Goal: Information Seeking & Learning: Find specific fact

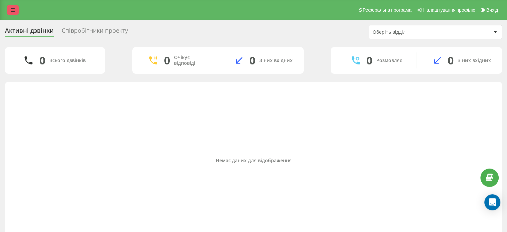
click at [10, 8] on link at bounding box center [13, 9] width 12 height 9
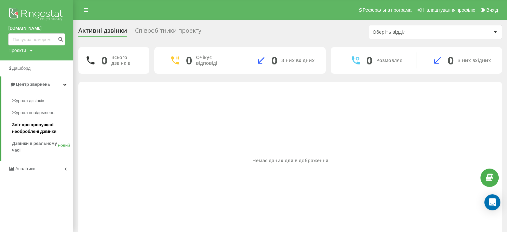
click at [45, 131] on font "Звіт про пропущені необроблені дзвінки" at bounding box center [34, 128] width 44 height 12
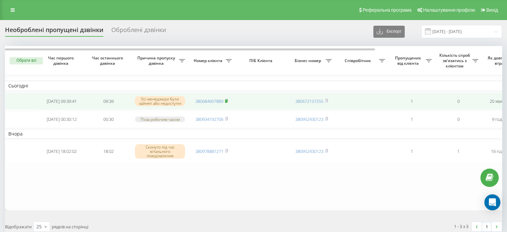
click at [227, 101] on rect at bounding box center [226, 101] width 2 height 3
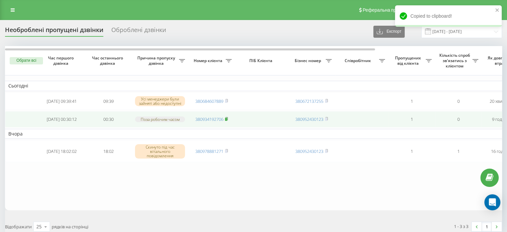
click at [227, 121] on rect at bounding box center [226, 119] width 2 height 3
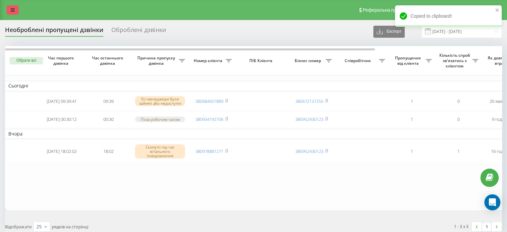
click at [12, 13] on link at bounding box center [13, 9] width 12 height 9
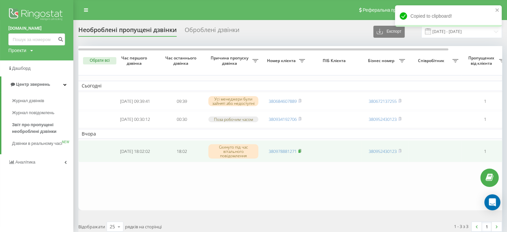
click at [300, 153] on rect at bounding box center [299, 151] width 2 height 3
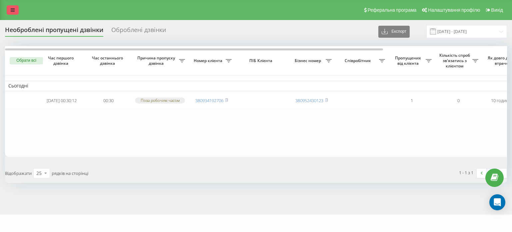
click at [10, 9] on link at bounding box center [13, 9] width 12 height 9
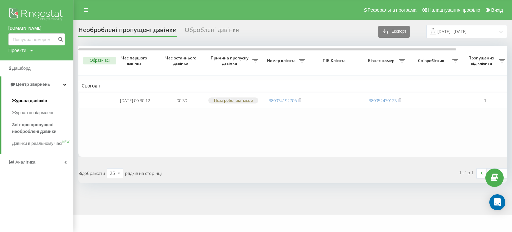
click at [39, 102] on span "Журнал дзвінків" at bounding box center [29, 100] width 35 height 7
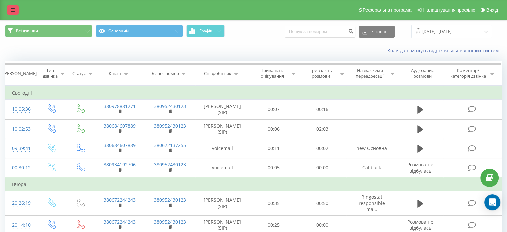
click at [11, 7] on link at bounding box center [13, 9] width 12 height 9
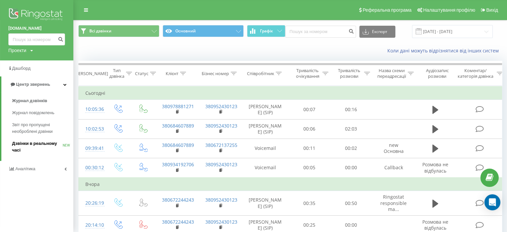
click at [34, 143] on span "Дзвінки в реальному часі" at bounding box center [37, 146] width 51 height 13
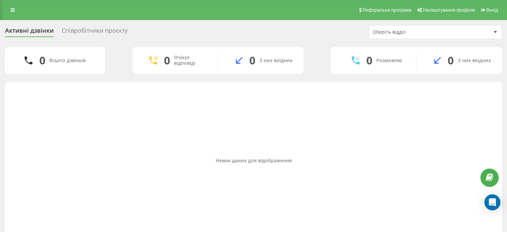
click at [314, 162] on div "Немає даних для відображення" at bounding box center [253, 160] width 486 height 6
click at [331, 156] on div "Немає даних для відображення" at bounding box center [253, 160] width 486 height 151
click at [336, 119] on div "Немає даних для відображення" at bounding box center [253, 160] width 486 height 151
click at [10, 7] on link at bounding box center [13, 9] width 12 height 9
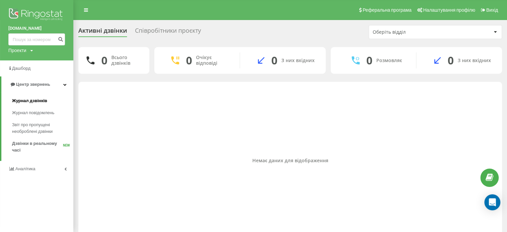
click at [31, 97] on span "Журнал дзвінків" at bounding box center [29, 100] width 35 height 7
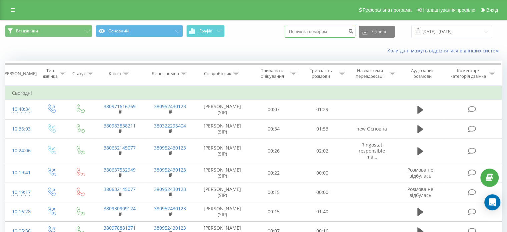
click at [325, 32] on input at bounding box center [320, 32] width 71 height 12
paste input "[PHONE_NUMBER]"
type input "380955419718"
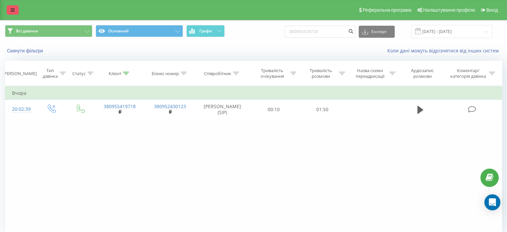
click at [17, 13] on link at bounding box center [13, 9] width 12 height 9
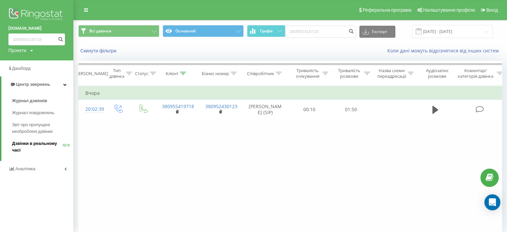
click at [27, 149] on span "Дзвінки в реальному часі" at bounding box center [37, 146] width 51 height 13
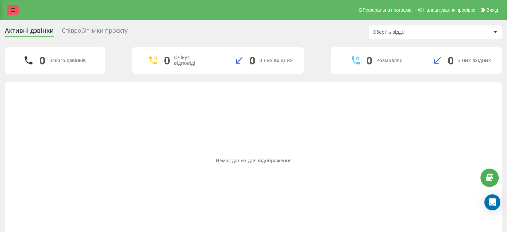
click at [17, 10] on link at bounding box center [13, 9] width 12 height 9
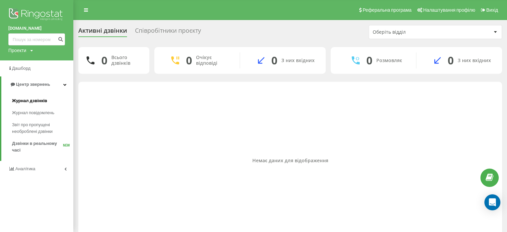
click at [44, 103] on span "Журнал дзвінків" at bounding box center [29, 100] width 35 height 7
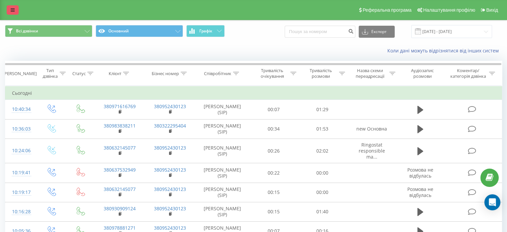
click at [14, 8] on icon at bounding box center [13, 10] width 4 height 5
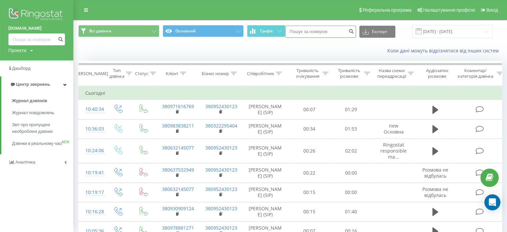
click at [321, 28] on input at bounding box center [320, 32] width 71 height 12
paste input "38(063) 753-29-49"
type input "380637532949"
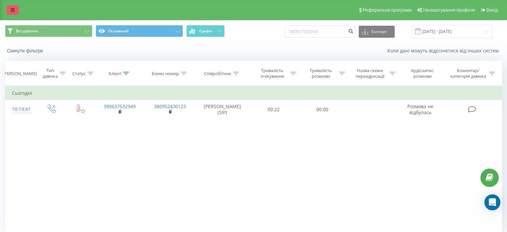
click at [14, 14] on link at bounding box center [13, 9] width 12 height 9
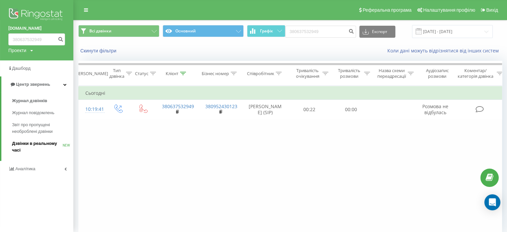
click at [40, 146] on span "Дзвінки в реальному часі" at bounding box center [37, 146] width 51 height 13
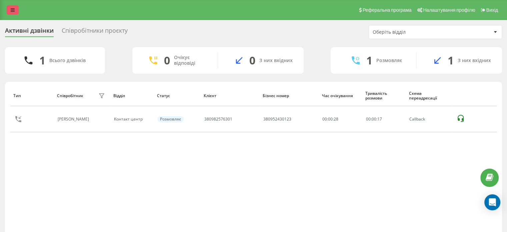
click at [9, 12] on link at bounding box center [13, 9] width 12 height 9
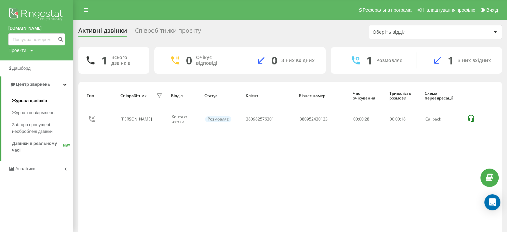
click at [37, 104] on link "Журнал дзвінків" at bounding box center [42, 101] width 61 height 12
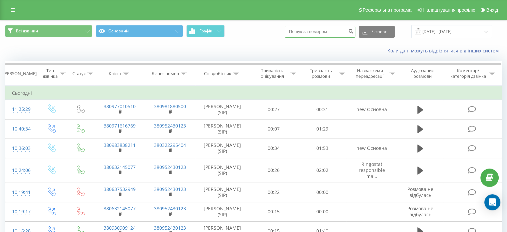
click at [321, 29] on input at bounding box center [320, 32] width 71 height 12
paste input "380982576301"
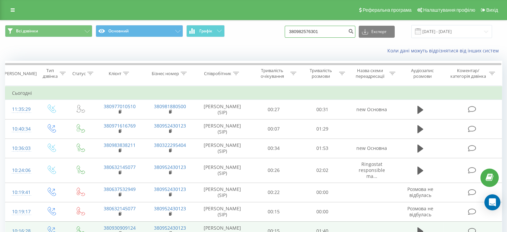
type input "380982576301"
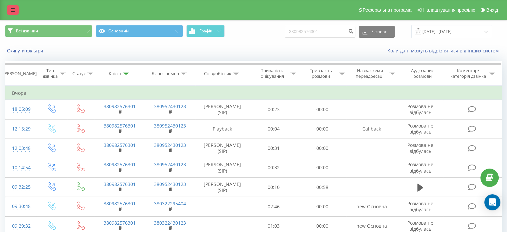
click at [14, 9] on icon at bounding box center [13, 10] width 4 height 5
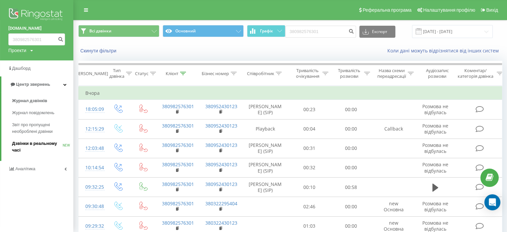
click at [39, 146] on span "Дзвінки в реальному часі" at bounding box center [37, 146] width 51 height 13
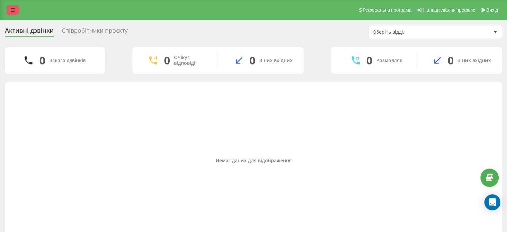
click at [17, 12] on link at bounding box center [13, 9] width 12 height 9
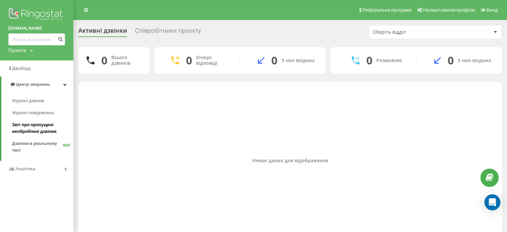
click at [48, 127] on span "Звіт про пропущені необроблені дзвінки" at bounding box center [41, 127] width 58 height 13
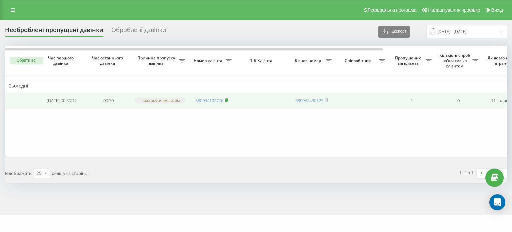
click at [227, 100] on rect at bounding box center [226, 100] width 2 height 3
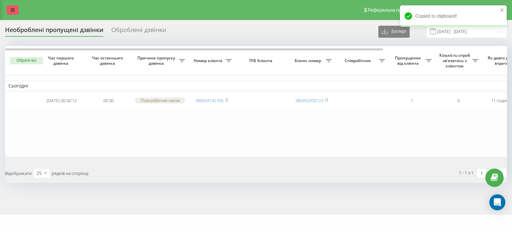
click at [12, 6] on link at bounding box center [13, 9] width 12 height 9
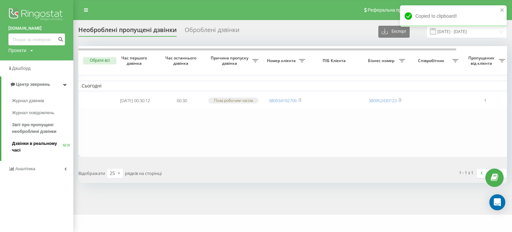
click at [35, 148] on span "Дзвінки в реальному часі" at bounding box center [37, 146] width 51 height 13
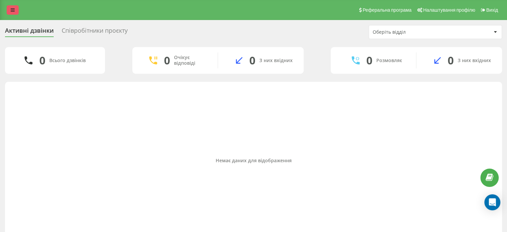
click at [17, 9] on link at bounding box center [13, 9] width 12 height 9
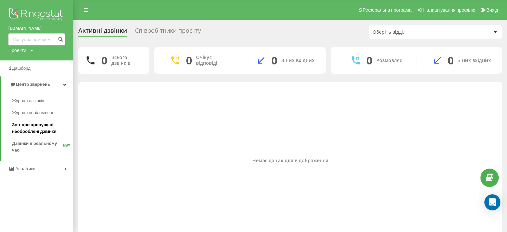
click at [47, 129] on span "Звіт про пропущені необроблені дзвінки" at bounding box center [41, 127] width 58 height 13
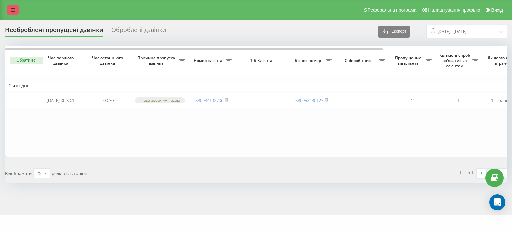
click at [13, 6] on link at bounding box center [13, 9] width 12 height 9
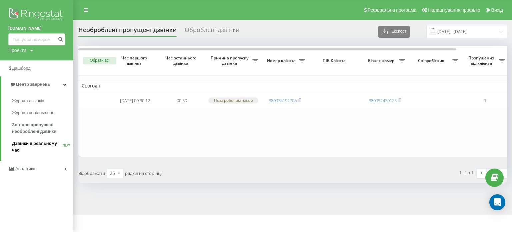
click at [39, 143] on span "Дзвінки в реальному часі" at bounding box center [37, 146] width 51 height 13
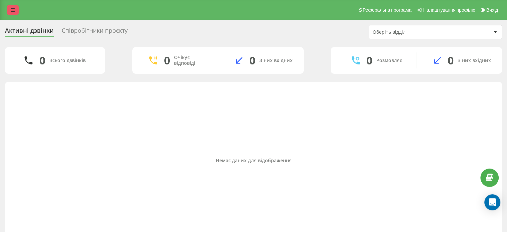
click at [17, 12] on link at bounding box center [13, 9] width 12 height 9
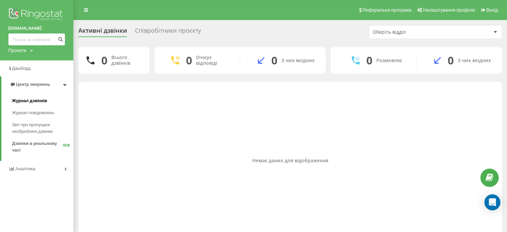
click at [42, 105] on link "Журнал дзвінків" at bounding box center [42, 101] width 61 height 12
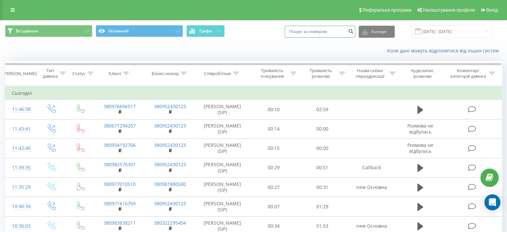
click at [340, 34] on input at bounding box center [320, 32] width 71 height 12
paste input "[PHONE_NUMBER]"
type input "38063 7532949"
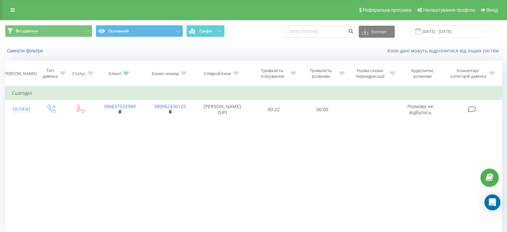
click at [14, 9] on icon at bounding box center [13, 10] width 4 height 5
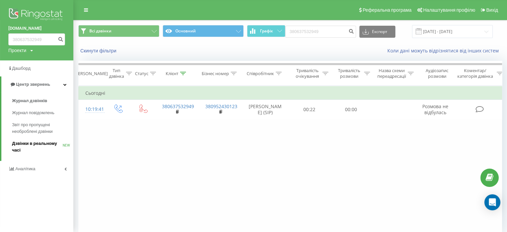
click at [31, 149] on span "Дзвінки в реальному часі" at bounding box center [37, 146] width 51 height 13
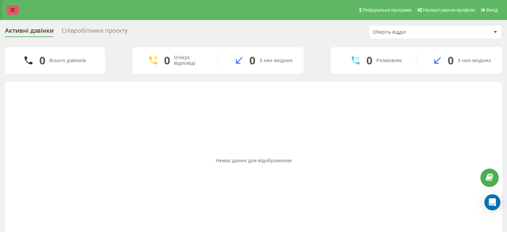
click at [15, 11] on link at bounding box center [13, 9] width 12 height 9
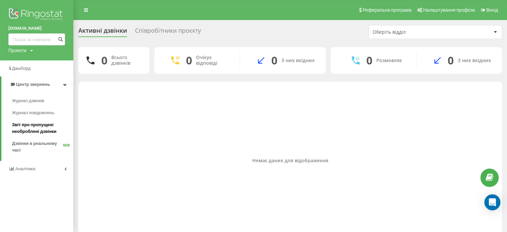
click at [51, 123] on span "Звіт про пропущені необроблені дзвінки" at bounding box center [41, 127] width 58 height 13
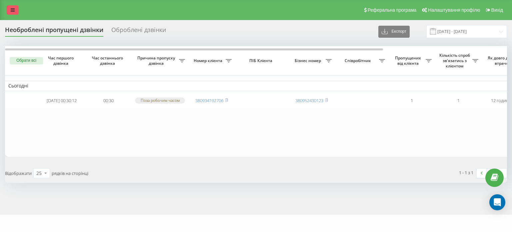
click at [16, 6] on link at bounding box center [13, 9] width 12 height 9
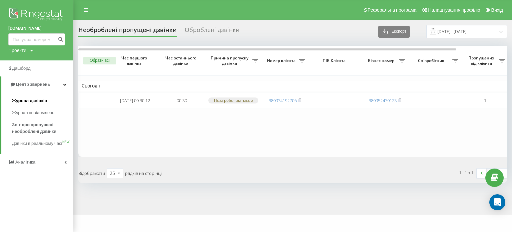
click at [39, 101] on span "Журнал дзвінків" at bounding box center [29, 100] width 35 height 7
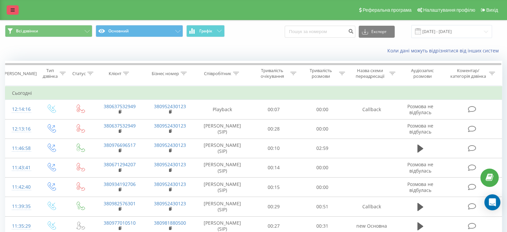
click at [13, 9] on icon at bounding box center [13, 10] width 4 height 5
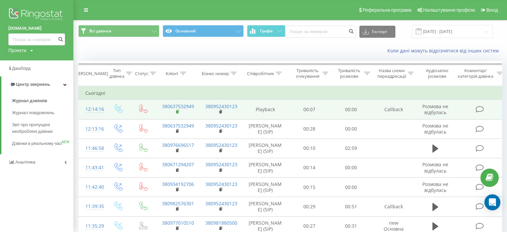
click at [178, 111] on rect at bounding box center [177, 111] width 2 height 3
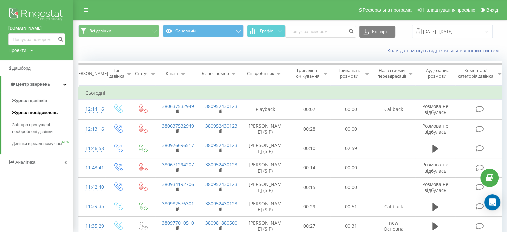
drag, startPoint x: 43, startPoint y: 145, endPoint x: 39, endPoint y: 113, distance: 32.6
click at [43, 145] on span "Дзвінки в реальному часі" at bounding box center [37, 143] width 50 height 7
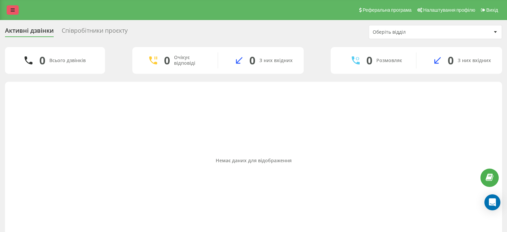
click at [8, 8] on link at bounding box center [13, 9] width 12 height 9
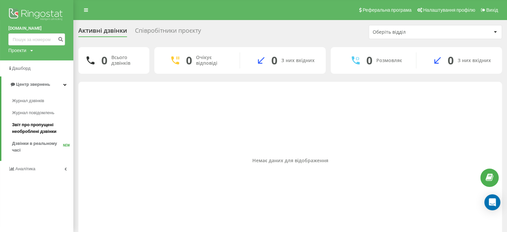
click at [43, 121] on link "Звіт про пропущені необроблені дзвінки" at bounding box center [42, 128] width 61 height 19
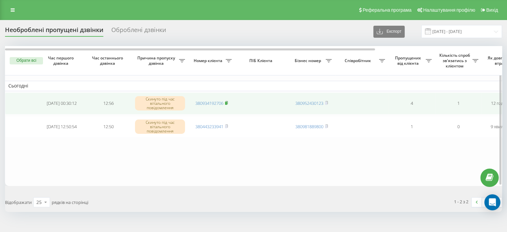
click at [227, 101] on icon at bounding box center [226, 102] width 2 height 3
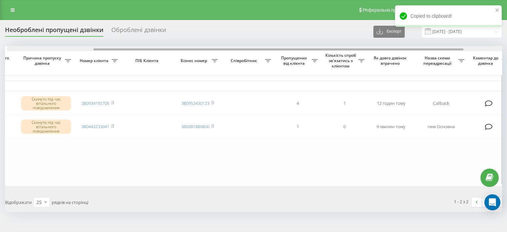
scroll to position [0, 123]
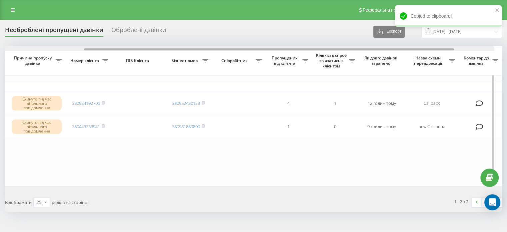
drag, startPoint x: 336, startPoint y: 50, endPoint x: 443, endPoint y: 91, distance: 114.5
click at [428, 50] on div at bounding box center [246, 48] width 496 height 5
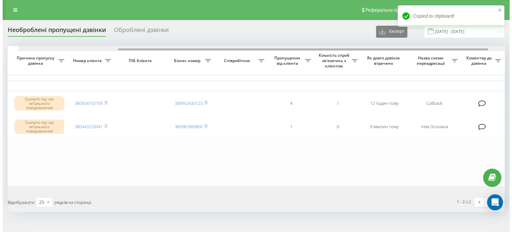
scroll to position [0, 169]
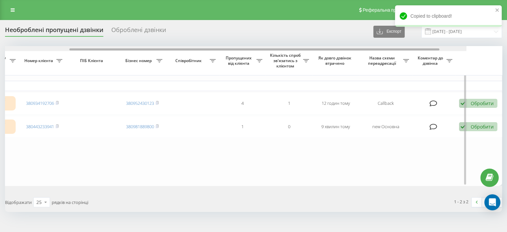
drag, startPoint x: 436, startPoint y: 50, endPoint x: 481, endPoint y: 49, distance: 44.3
click at [439, 49] on div at bounding box center [254, 49] width 370 height 2
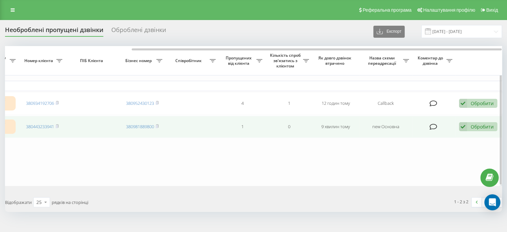
click at [476, 123] on div "Обробити" at bounding box center [481, 126] width 23 height 6
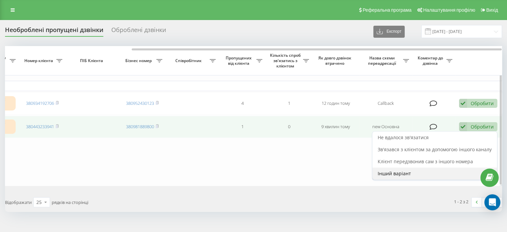
click at [397, 173] on span "Інший варіант" at bounding box center [394, 173] width 33 height 6
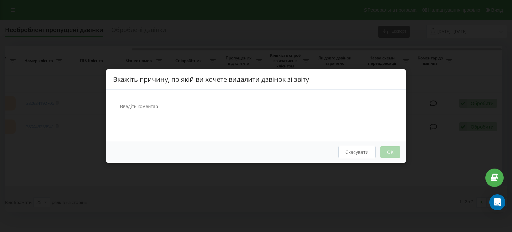
click at [212, 94] on div "Вкажіть причину, по якій ви хочете видалити дзвінок зі звіту Скасувати OK" at bounding box center [256, 116] width 300 height 94
click at [198, 119] on textarea at bounding box center [256, 114] width 286 height 35
type textarea "спам"
click at [387, 149] on button "OK" at bounding box center [390, 152] width 20 height 12
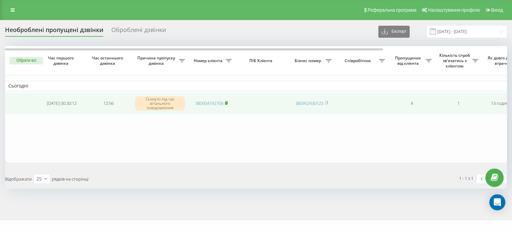
click at [228, 103] on icon at bounding box center [226, 102] width 2 height 3
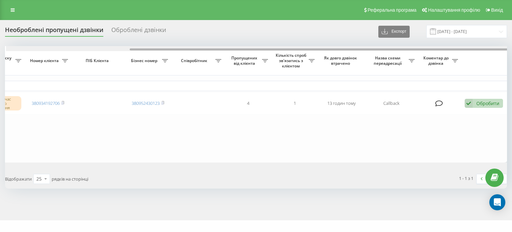
scroll to position [0, 164]
drag, startPoint x: 243, startPoint y: 48, endPoint x: 363, endPoint y: 40, distance: 120.2
click at [363, 40] on div "Необроблені пропущені дзвінки Оброблені дзвінки Експорт .csv .xlsx 21.08.2025 -…" at bounding box center [256, 106] width 502 height 163
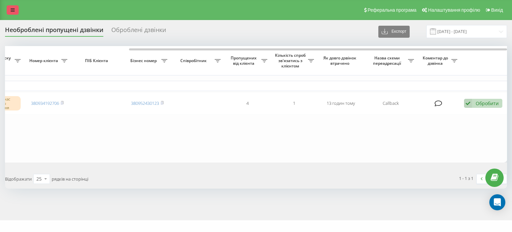
click at [10, 9] on link at bounding box center [13, 9] width 12 height 9
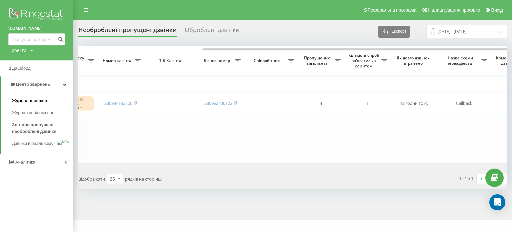
click at [42, 102] on span "Журнал дзвінків" at bounding box center [29, 100] width 35 height 7
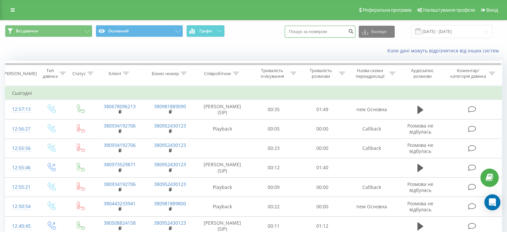
click at [328, 32] on input at bounding box center [320, 32] width 71 height 12
paste input "380934192706"
type input "380934192706"
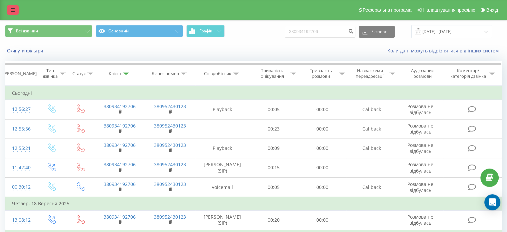
click at [9, 12] on link at bounding box center [13, 9] width 12 height 9
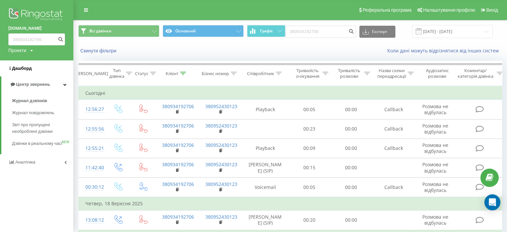
drag, startPoint x: 44, startPoint y: 147, endPoint x: 23, endPoint y: 61, distance: 88.9
click at [45, 147] on span "Дзвінки в реальному часі" at bounding box center [37, 143] width 50 height 7
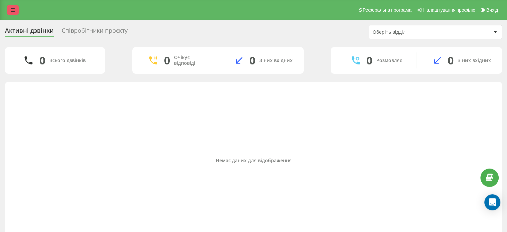
click at [13, 12] on icon at bounding box center [13, 10] width 4 height 5
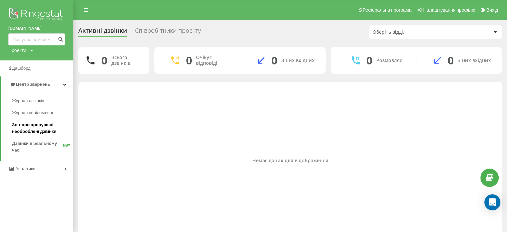
click at [44, 130] on span "Звіт про пропущені необроблені дзвінки" at bounding box center [41, 127] width 58 height 13
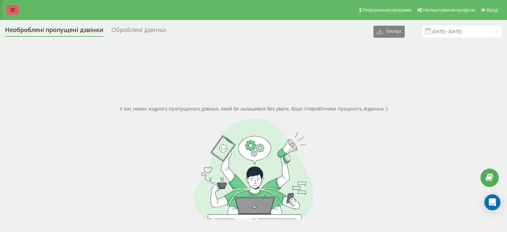
click at [12, 10] on icon at bounding box center [13, 10] width 4 height 5
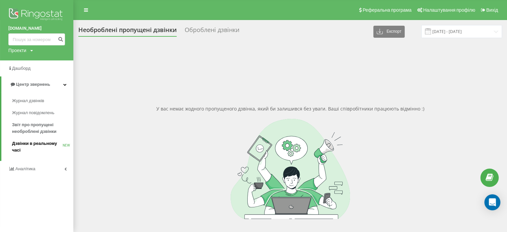
click at [43, 145] on span "Дзвінки в реальному часі" at bounding box center [37, 146] width 51 height 13
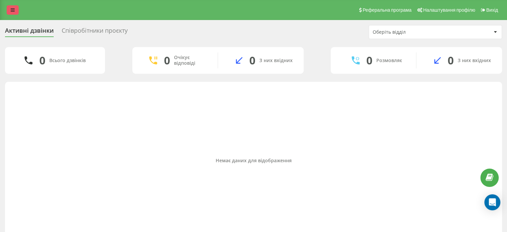
click at [9, 10] on link at bounding box center [13, 9] width 12 height 9
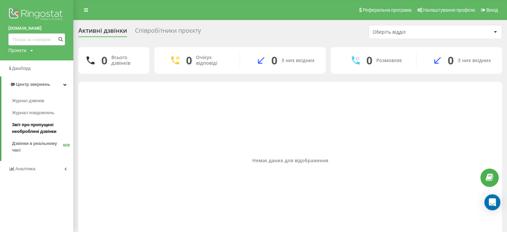
click at [46, 124] on span "Звіт про пропущені необроблені дзвінки" at bounding box center [41, 127] width 58 height 13
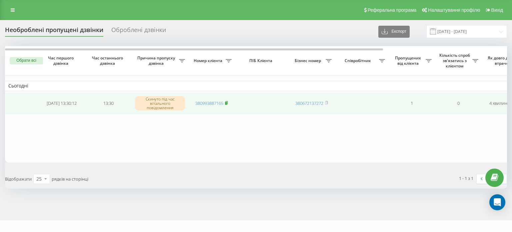
click at [228, 102] on icon at bounding box center [226, 103] width 3 height 4
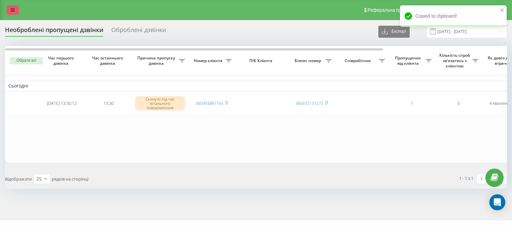
click at [13, 8] on icon at bounding box center [13, 10] width 4 height 5
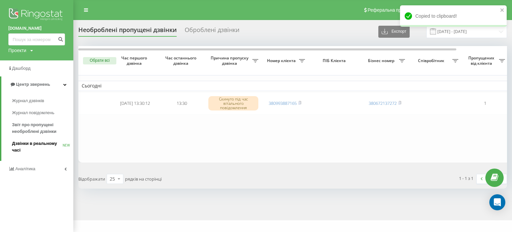
click at [45, 145] on span "Дзвінки в реальному часі" at bounding box center [37, 146] width 51 height 13
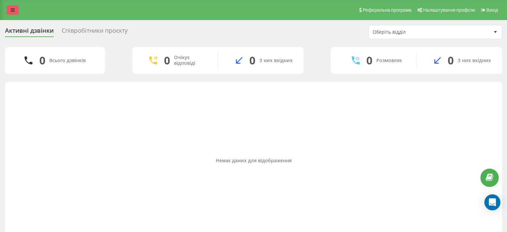
click at [17, 8] on link at bounding box center [13, 9] width 12 height 9
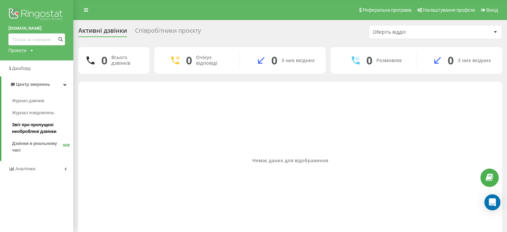
click at [33, 125] on span "Звіт про пропущені необроблені дзвінки" at bounding box center [41, 127] width 58 height 13
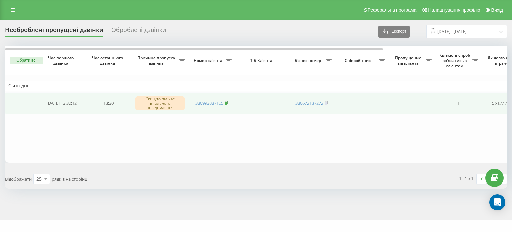
click at [227, 102] on rect at bounding box center [226, 103] width 2 height 3
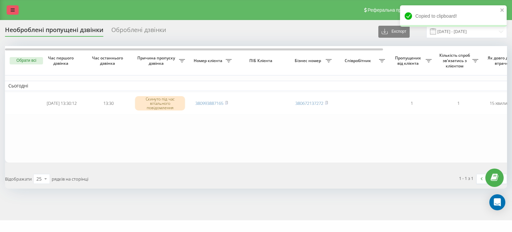
click at [12, 12] on icon at bounding box center [13, 10] width 4 height 5
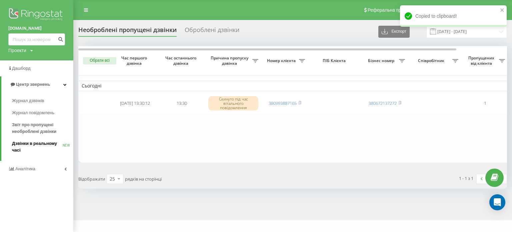
click at [61, 141] on span "Дзвінки в реальному часі" at bounding box center [37, 146] width 51 height 13
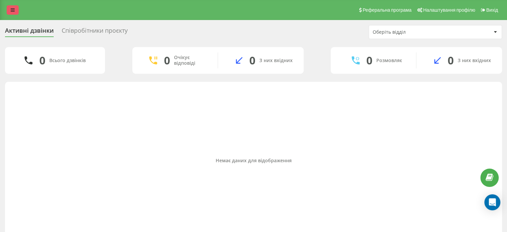
click at [17, 11] on link at bounding box center [13, 9] width 12 height 9
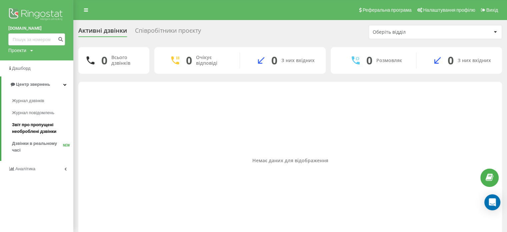
click at [43, 122] on span "Звіт про пропущені необроблені дзвінки" at bounding box center [41, 127] width 58 height 13
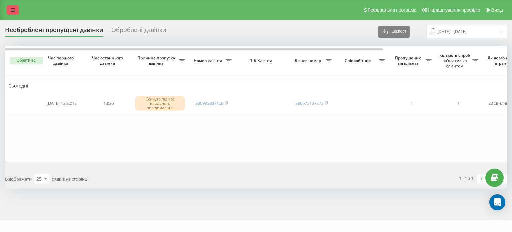
click at [14, 5] on link at bounding box center [13, 9] width 12 height 9
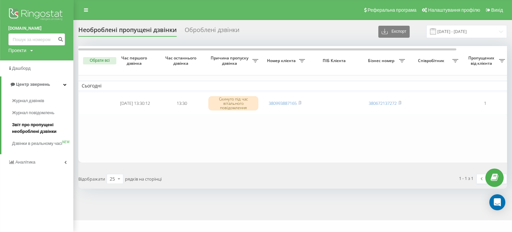
drag, startPoint x: 36, startPoint y: 149, endPoint x: 40, endPoint y: 122, distance: 27.0
click at [36, 147] on span "Дзвінки в реальному часі" at bounding box center [37, 143] width 50 height 7
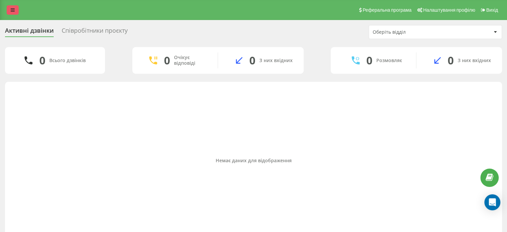
click at [9, 7] on link at bounding box center [13, 9] width 12 height 9
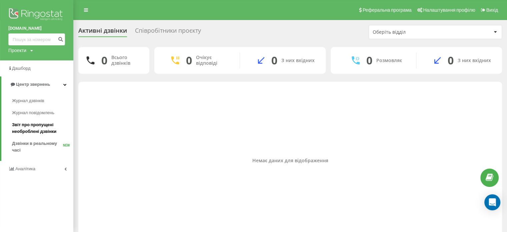
click at [39, 134] on span "Звіт про пропущені необроблені дзвінки" at bounding box center [41, 127] width 58 height 13
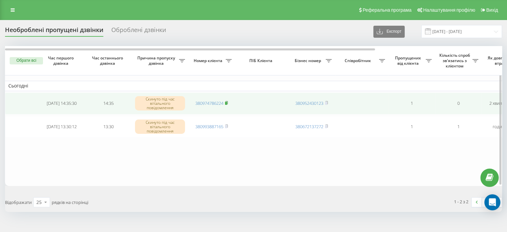
click at [228, 101] on icon at bounding box center [226, 103] width 3 height 4
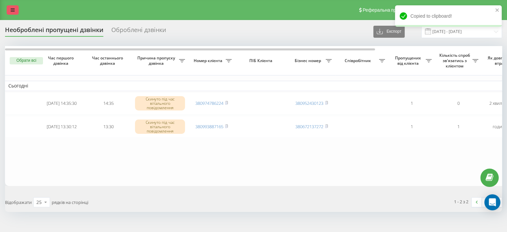
click at [10, 12] on link at bounding box center [13, 9] width 12 height 9
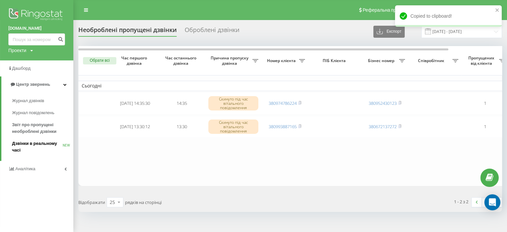
click at [30, 148] on span "Дзвінки в реальному часі" at bounding box center [37, 146] width 51 height 13
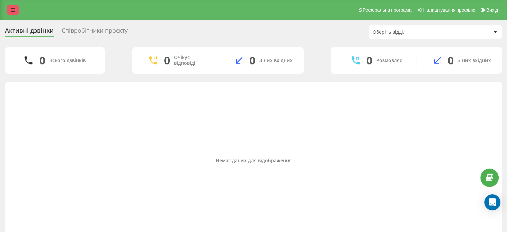
click at [12, 9] on icon at bounding box center [13, 10] width 4 height 5
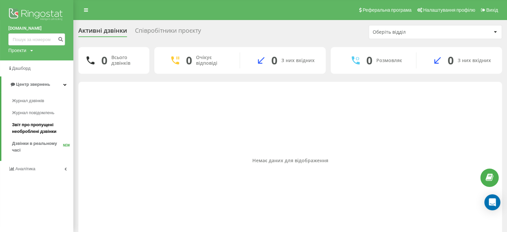
click at [45, 125] on span "Звіт про пропущені необроблені дзвінки" at bounding box center [41, 127] width 58 height 13
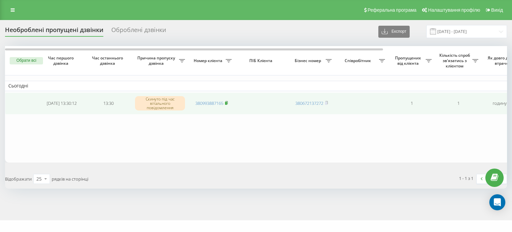
click at [226, 102] on rect at bounding box center [226, 103] width 2 height 3
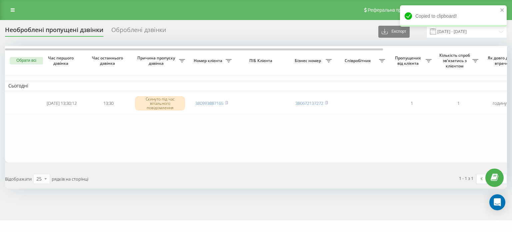
click at [12, 14] on link at bounding box center [13, 9] width 12 height 9
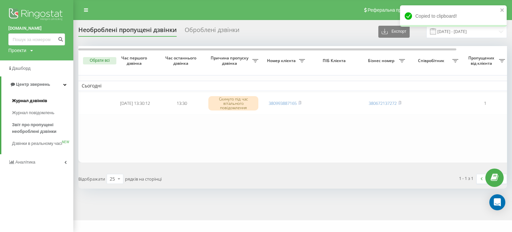
click at [33, 102] on span "Журнал дзвінків" at bounding box center [29, 100] width 35 height 7
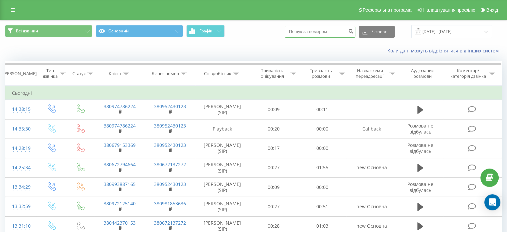
click at [329, 33] on input at bounding box center [320, 32] width 71 height 12
paste input "380993887165"
type input "380993887165"
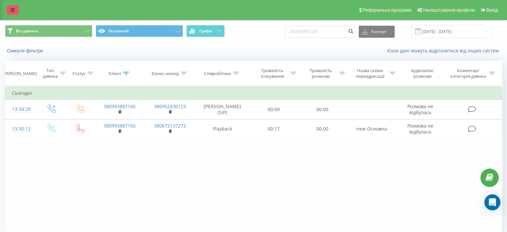
click at [8, 9] on link at bounding box center [13, 9] width 12 height 9
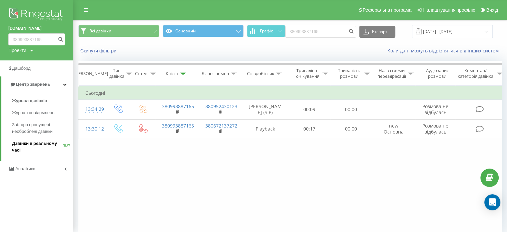
click at [56, 150] on span "Дзвінки в реальному часі" at bounding box center [37, 146] width 51 height 13
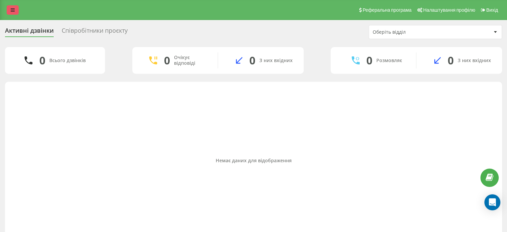
click at [16, 9] on link at bounding box center [13, 9] width 12 height 9
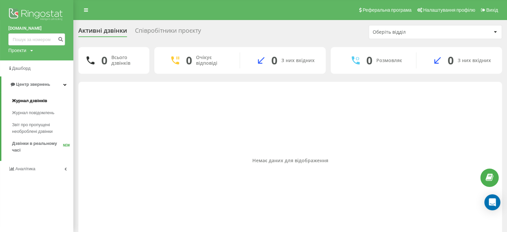
click at [35, 102] on span "Журнал дзвінків" at bounding box center [29, 100] width 35 height 7
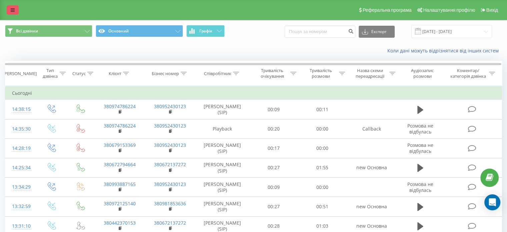
click at [13, 11] on icon at bounding box center [13, 10] width 4 height 5
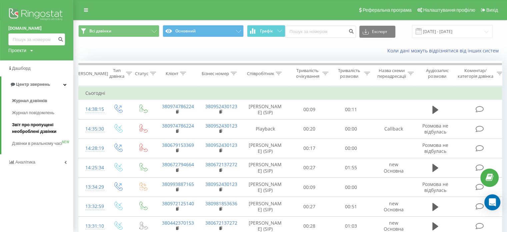
click at [48, 131] on span "Звіт про пропущені необроблені дзвінки" at bounding box center [41, 127] width 58 height 13
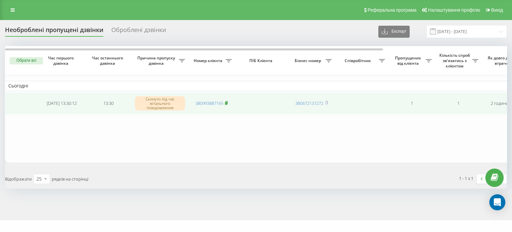
click at [227, 103] on rect at bounding box center [226, 103] width 2 height 3
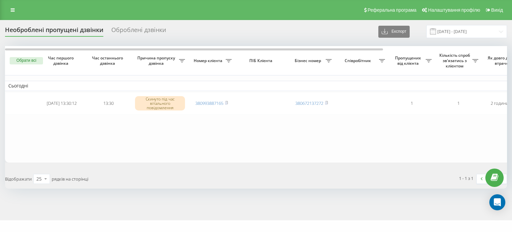
drag, startPoint x: 12, startPoint y: 5, endPoint x: 16, endPoint y: 20, distance: 15.2
click at [12, 5] on link at bounding box center [13, 9] width 12 height 9
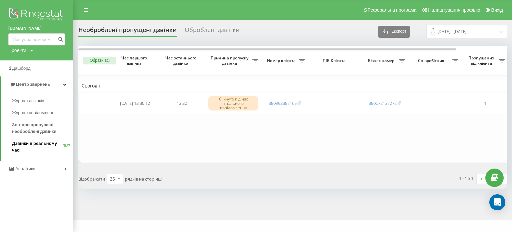
click at [59, 150] on span "Дзвінки в реальному часі" at bounding box center [37, 146] width 51 height 13
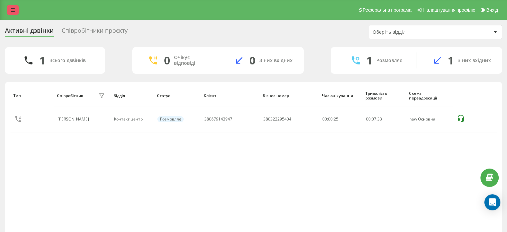
click at [17, 10] on link at bounding box center [13, 9] width 12 height 9
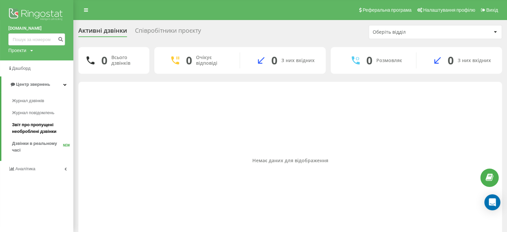
click at [50, 120] on link "Звіт про пропущені необроблені дзвінки" at bounding box center [42, 128] width 61 height 19
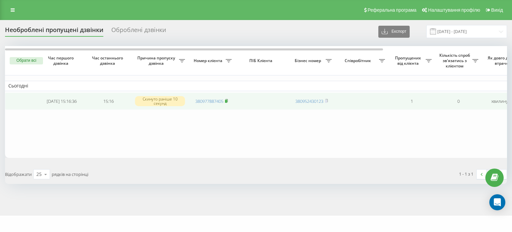
click at [227, 101] on rect at bounding box center [226, 101] width 2 height 3
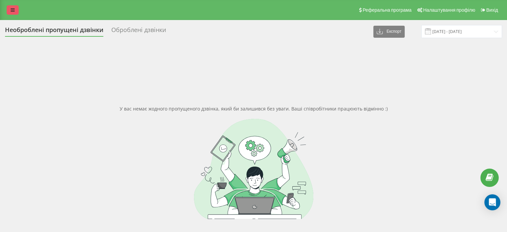
click at [7, 13] on link at bounding box center [13, 9] width 12 height 9
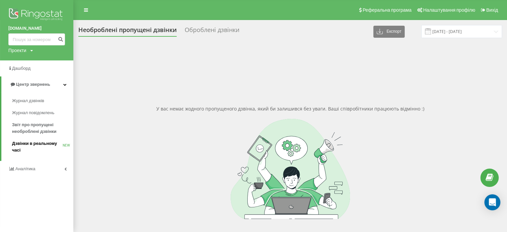
click at [26, 145] on span "Дзвінки в реальному часі" at bounding box center [37, 146] width 51 height 13
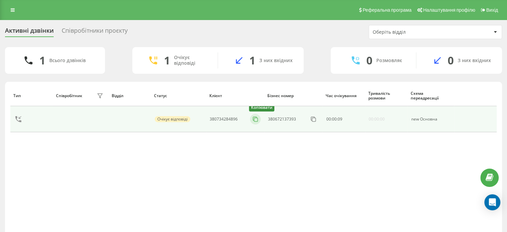
click at [254, 120] on icon at bounding box center [255, 119] width 7 height 7
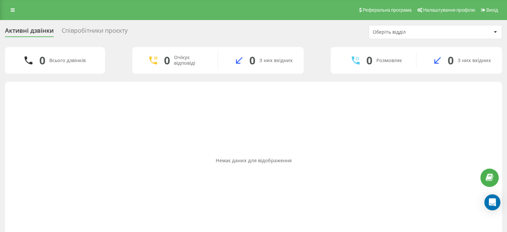
drag, startPoint x: 12, startPoint y: 10, endPoint x: 23, endPoint y: 21, distance: 15.8
click at [12, 10] on icon at bounding box center [13, 10] width 4 height 5
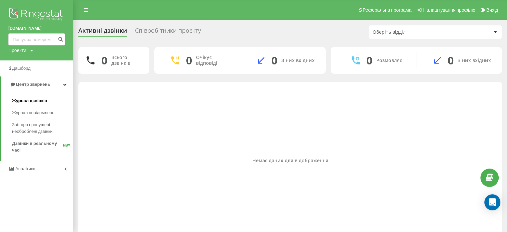
click at [39, 95] on link "Журнал дзвінків" at bounding box center [42, 101] width 61 height 12
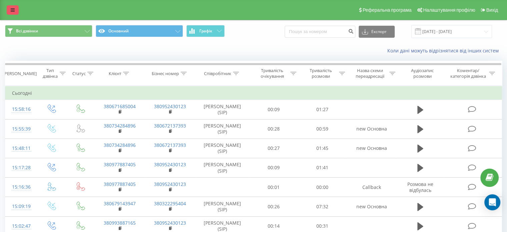
click at [13, 13] on link at bounding box center [13, 9] width 12 height 9
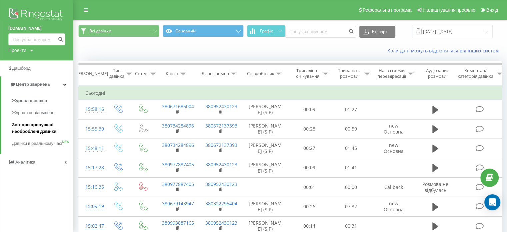
click at [32, 132] on span "Звіт про пропущені необроблені дзвінки" at bounding box center [41, 127] width 58 height 13
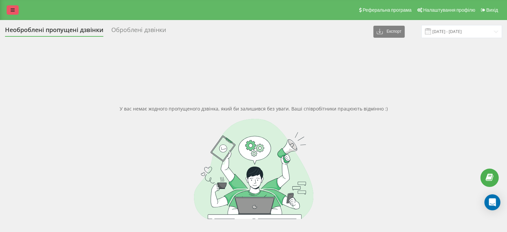
click at [13, 12] on icon at bounding box center [13, 10] width 4 height 5
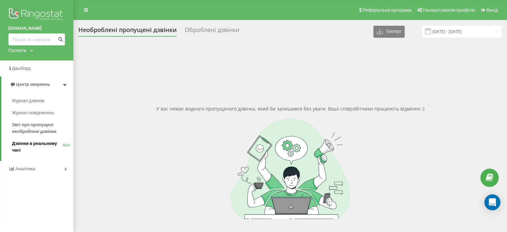
click at [55, 146] on span "Дзвінки в реальному часі" at bounding box center [37, 146] width 51 height 13
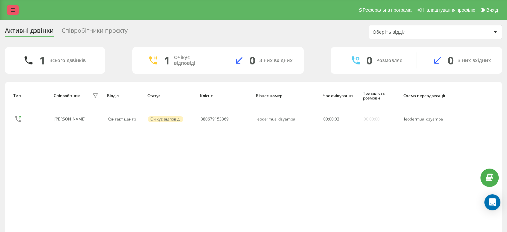
click at [14, 12] on icon at bounding box center [13, 10] width 4 height 5
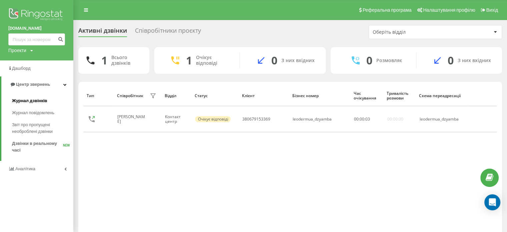
click at [46, 98] on span "Журнал дзвінків" at bounding box center [29, 100] width 35 height 7
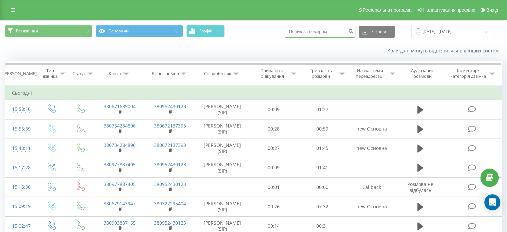
click at [325, 33] on input at bounding box center [320, 32] width 71 height 12
paste input "[PHONE_NUMBER]"
type input "380679153369"
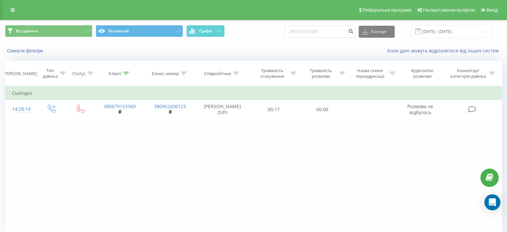
drag, startPoint x: 12, startPoint y: 13, endPoint x: 15, endPoint y: 21, distance: 8.4
click at [12, 13] on link at bounding box center [13, 9] width 12 height 9
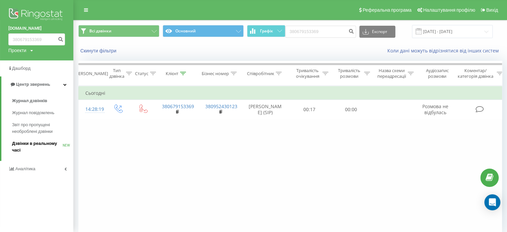
click at [43, 141] on span "Дзвінки в реальному часі" at bounding box center [37, 146] width 51 height 13
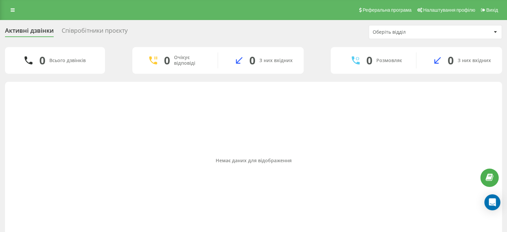
click at [10, 7] on link at bounding box center [13, 9] width 12 height 9
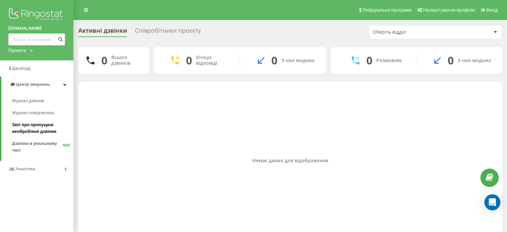
click at [38, 124] on span "Звіт про пропущені необроблені дзвінки" at bounding box center [41, 127] width 58 height 13
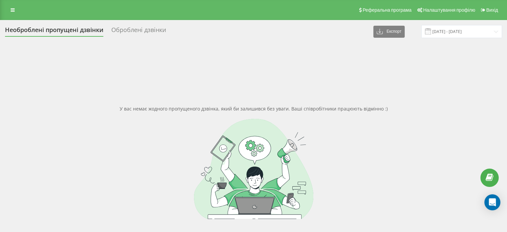
click at [11, 3] on div "Реферальна програма Налаштування профілю Вихід" at bounding box center [253, 10] width 507 height 20
click at [13, 9] on icon at bounding box center [13, 10] width 4 height 5
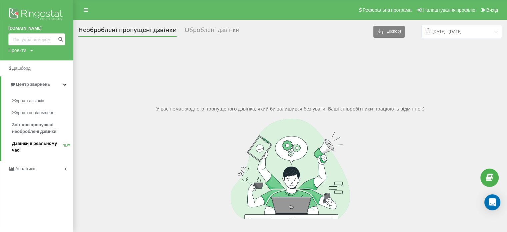
click at [31, 139] on link "Дзвінки в реальному часі NEW" at bounding box center [42, 146] width 61 height 19
